Goal: Transaction & Acquisition: Purchase product/service

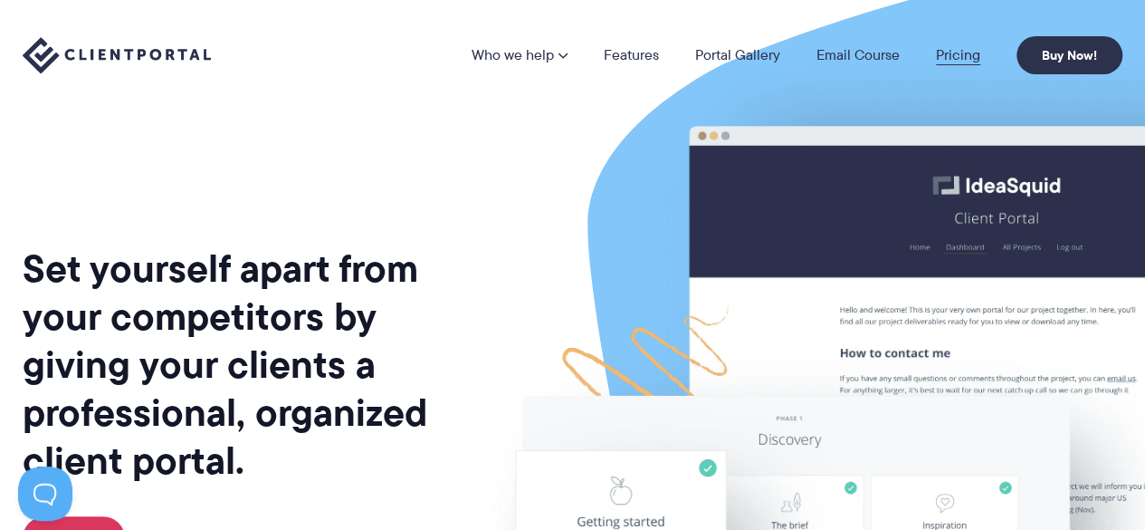
click at [956, 59] on link "Pricing" at bounding box center [958, 55] width 44 height 14
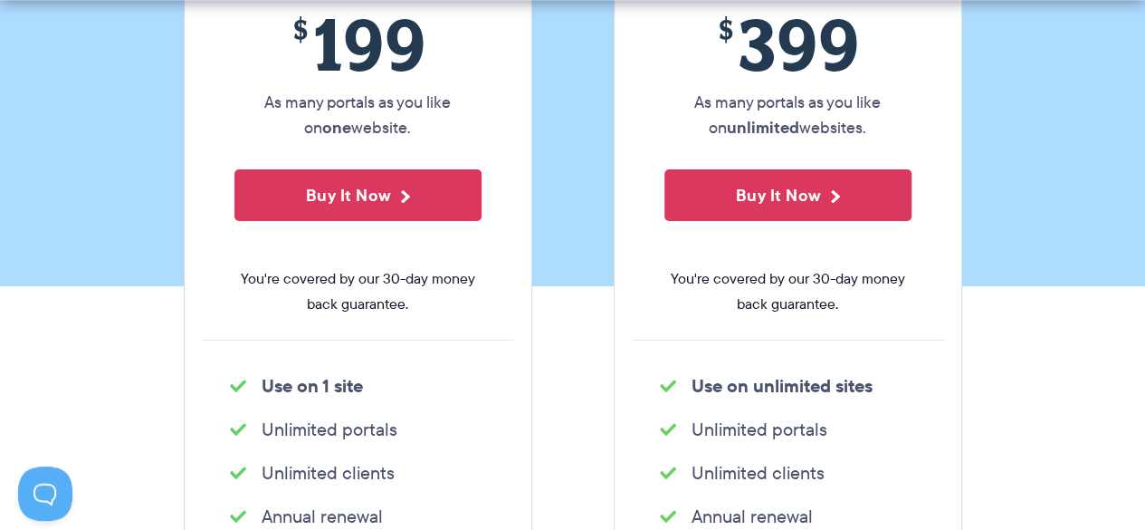
scroll to position [415, 0]
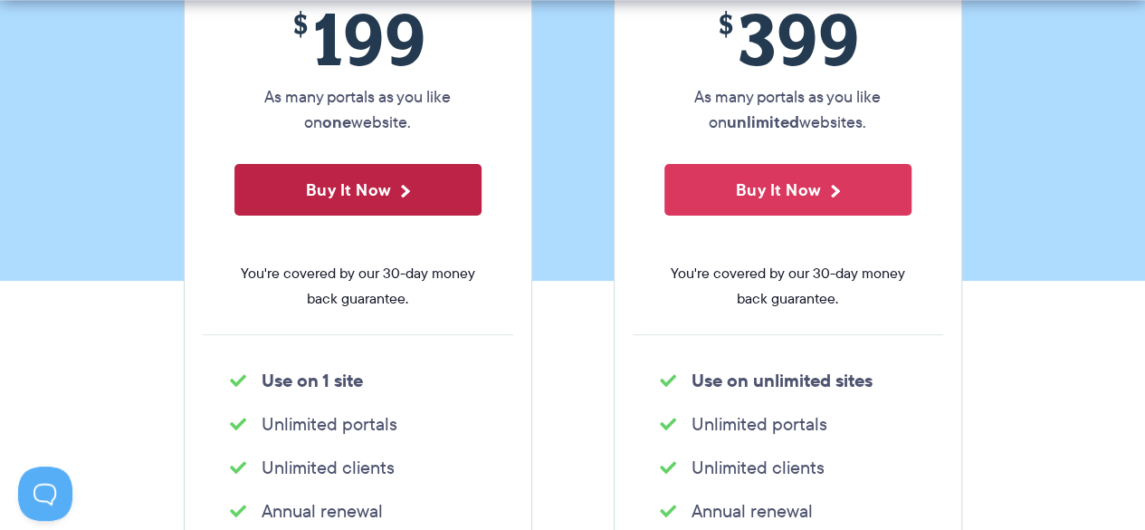
click at [391, 186] on button "Buy It Now" at bounding box center [357, 190] width 247 height 52
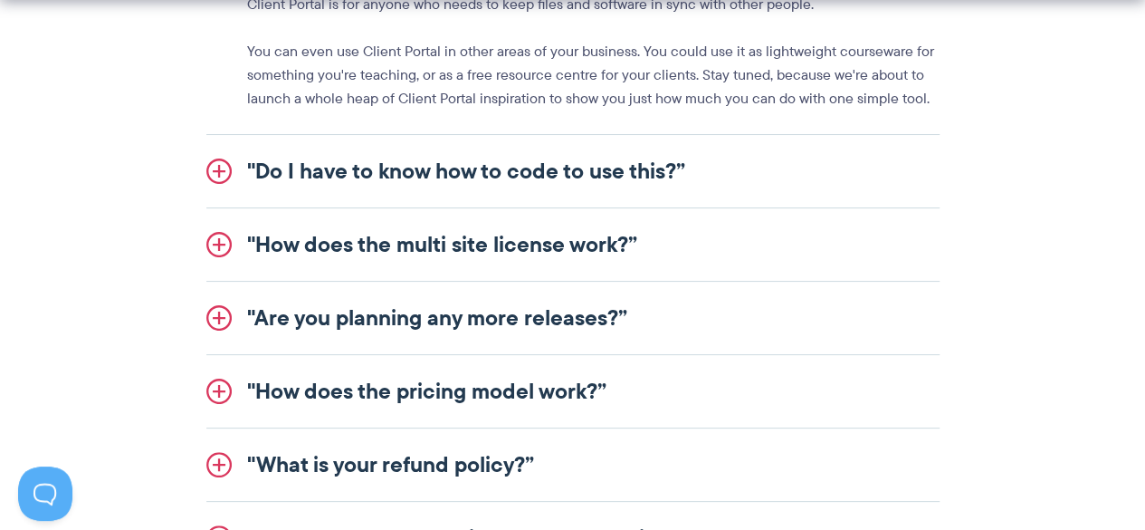
scroll to position [2311, 0]
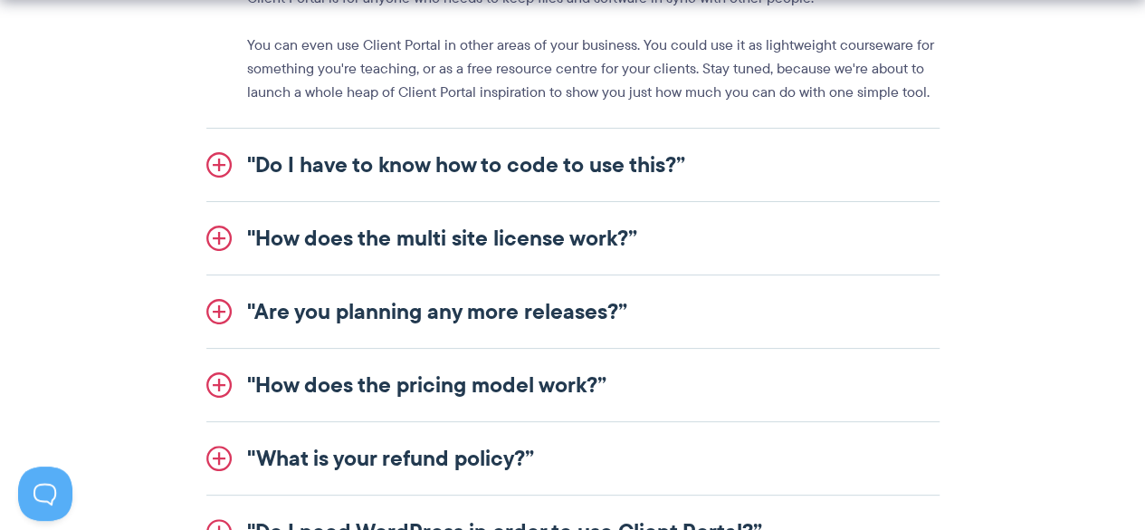
click at [634, 165] on link ""Do I have to know how to code to use this?”" at bounding box center [572, 165] width 733 height 72
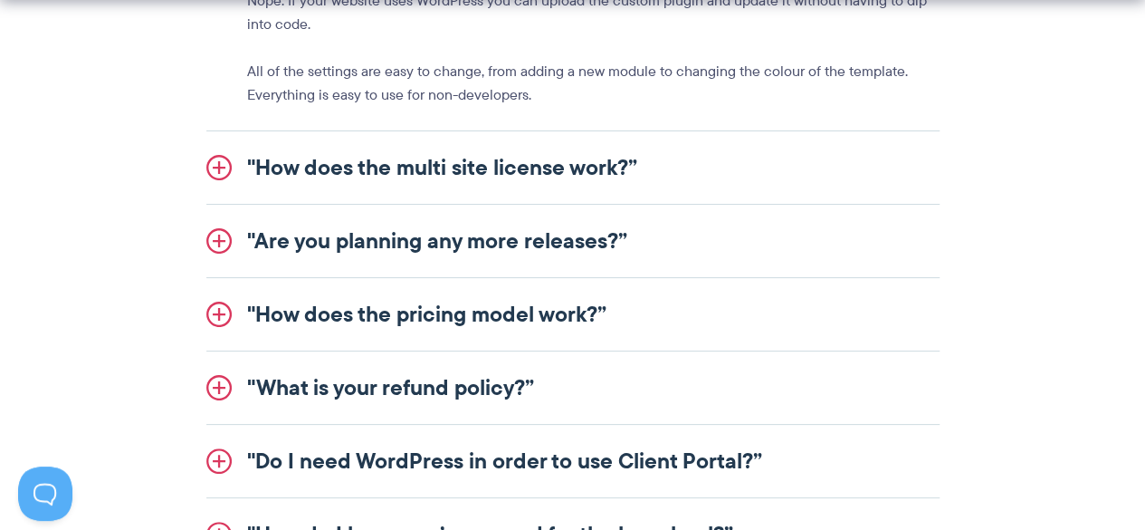
click at [551, 165] on link ""How does the multi site license work?”" at bounding box center [572, 167] width 733 height 72
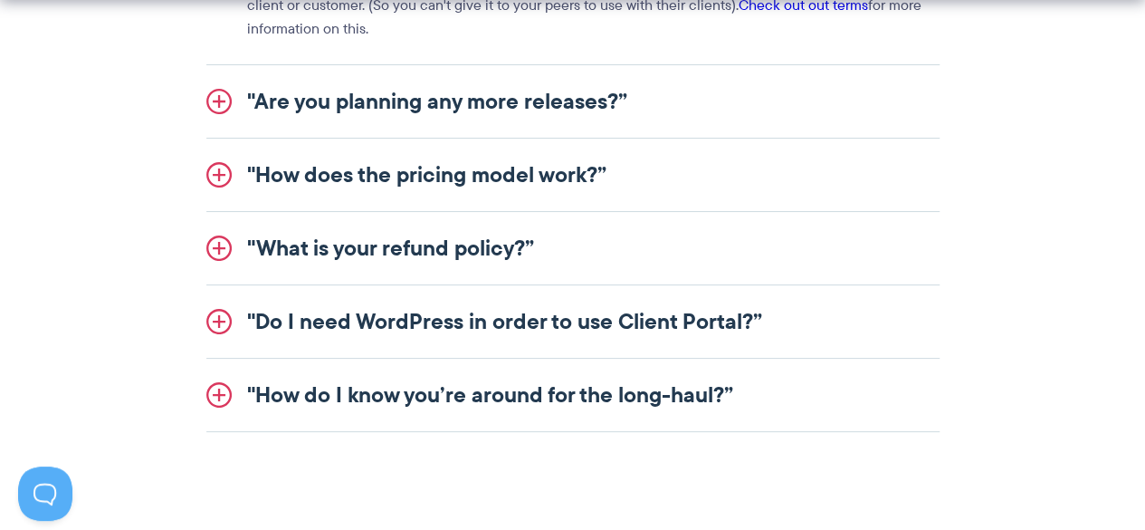
scroll to position [2510, 0]
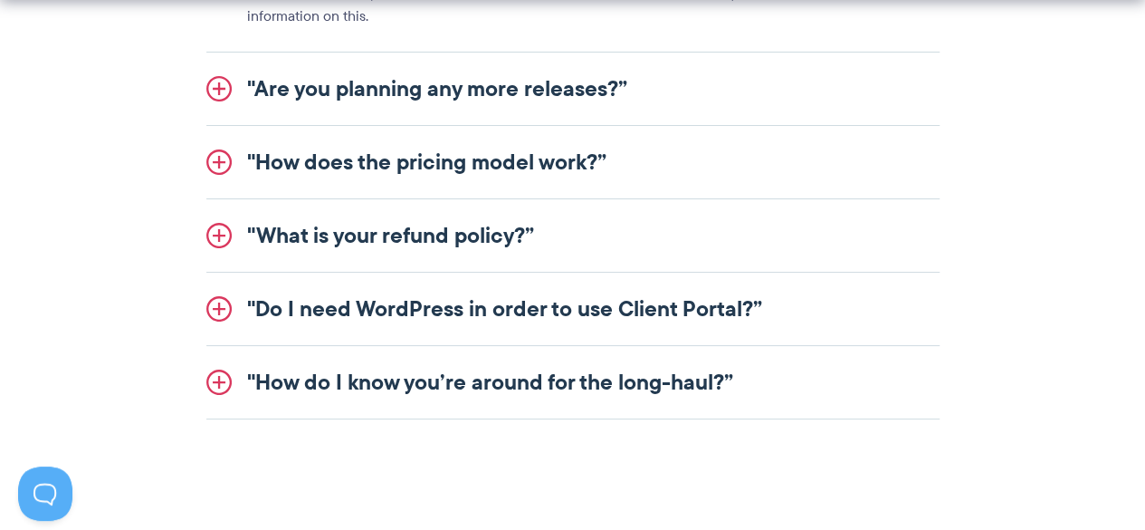
click at [558, 155] on link ""How does the pricing model work?”" at bounding box center [572, 162] width 733 height 72
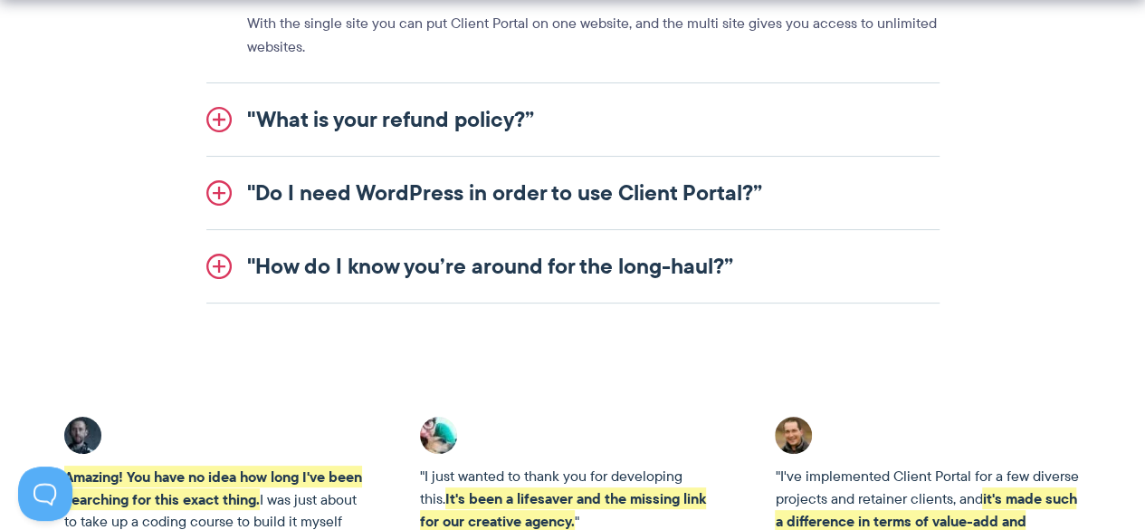
scroll to position [2669, 0]
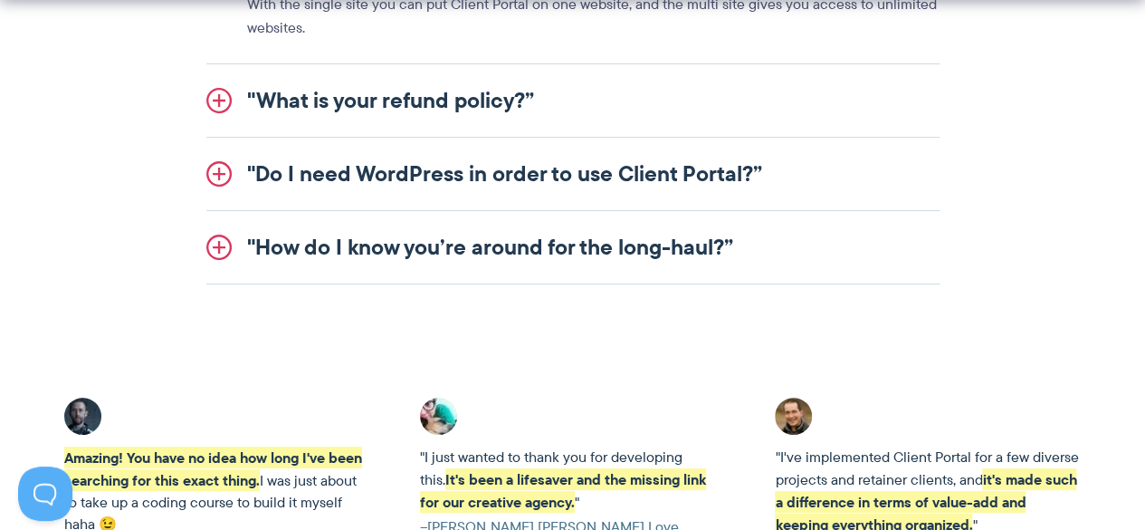
click at [628, 177] on link ""Do I need WordPress in order to use Client Portal?”" at bounding box center [572, 174] width 733 height 72
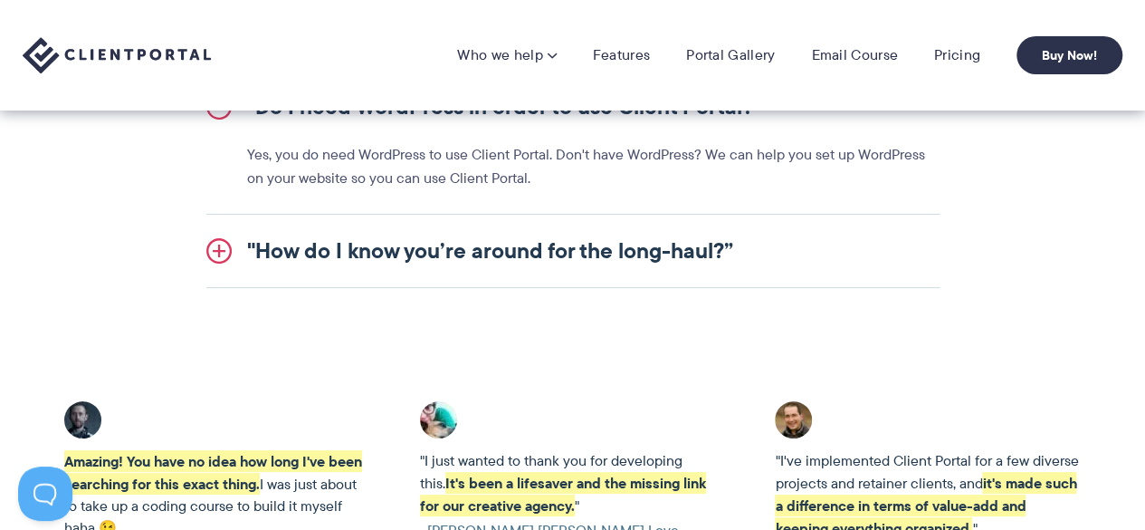
scroll to position [2518, 0]
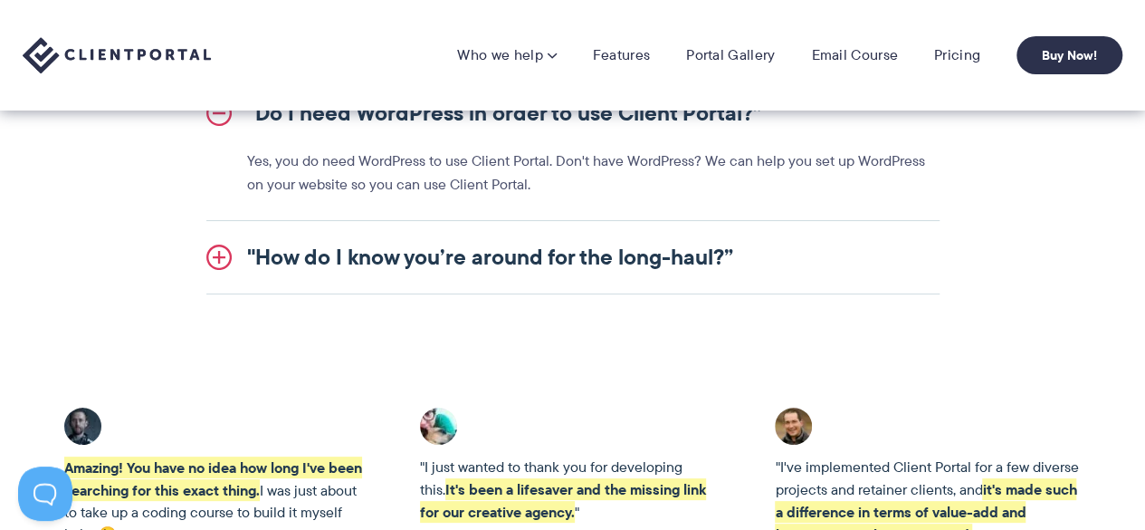
click at [592, 253] on link ""How do I know you’re around for the long-haul?”" at bounding box center [572, 257] width 733 height 72
